Goal: Manage account settings

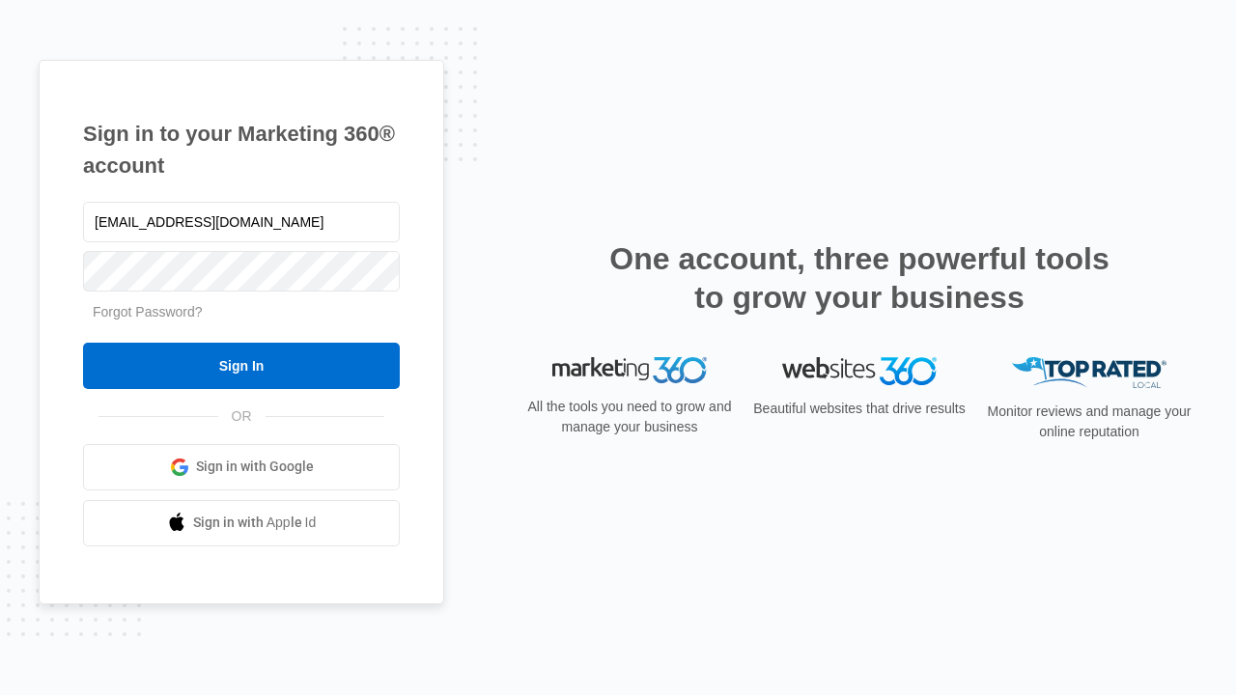
type input "dankie614@gmail.com"
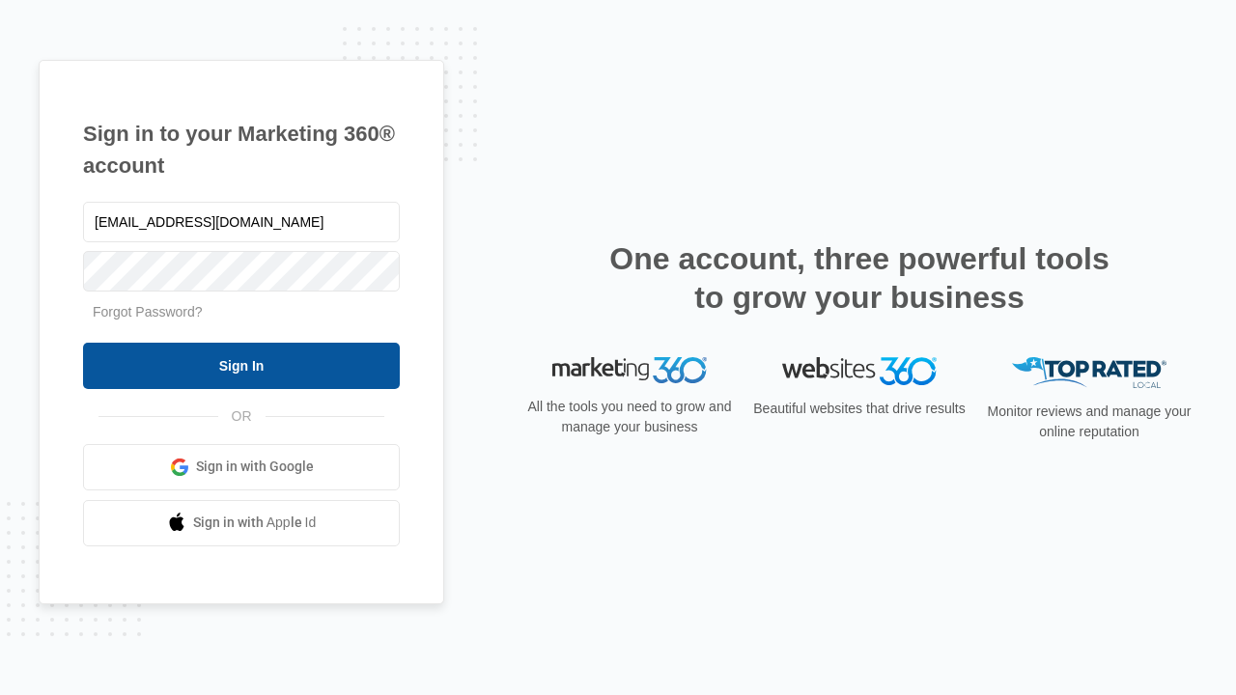
click at [241, 365] on input "Sign In" at bounding box center [241, 366] width 317 height 46
